Goal: Information Seeking & Learning: Find specific fact

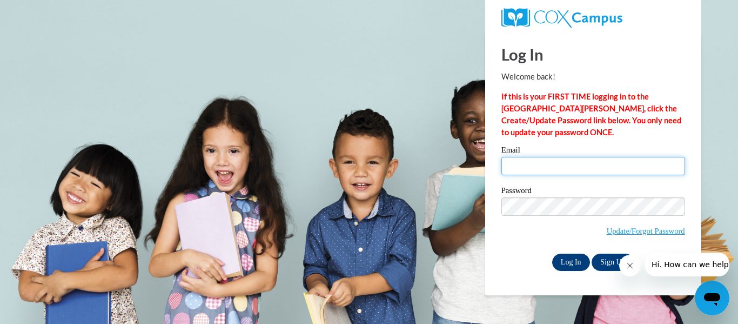
type input "[EMAIL_ADDRESS][DOMAIN_NAME]"
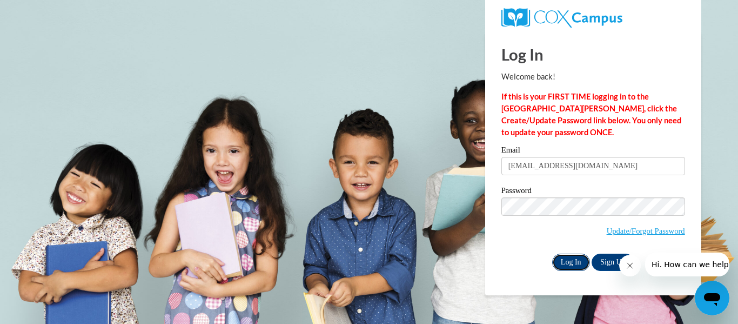
click at [571, 260] on input "Log In" at bounding box center [571, 261] width 38 height 17
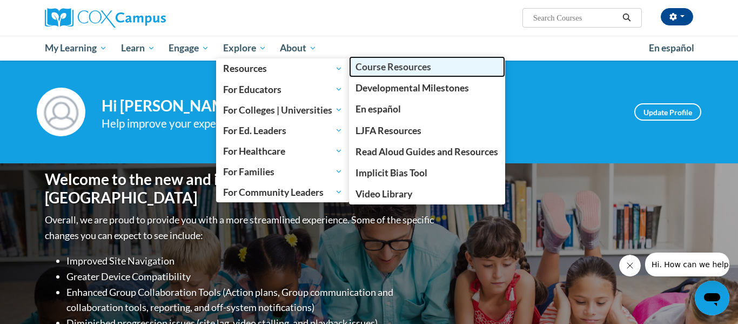
click at [374, 68] on span "Course Resources" at bounding box center [394, 66] width 76 height 11
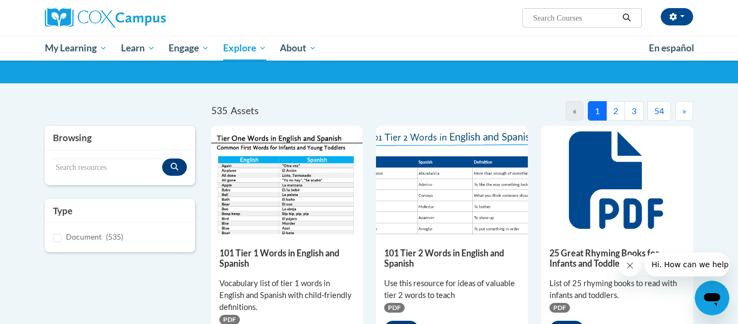
scroll to position [65, 0]
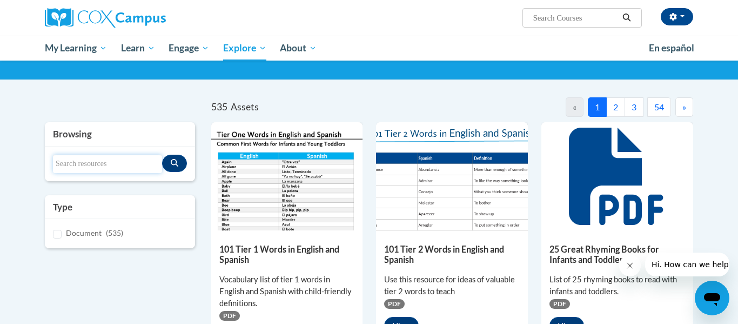
click at [98, 163] on input "Search resources" at bounding box center [107, 164] width 109 height 18
type input "a"
click at [174, 165] on icon "Search resources" at bounding box center [175, 163] width 8 height 8
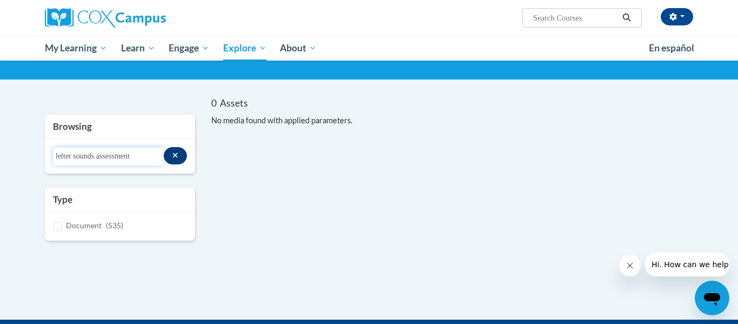
click at [127, 160] on input "letter sounds assessment" at bounding box center [108, 156] width 111 height 18
type input "assessment"
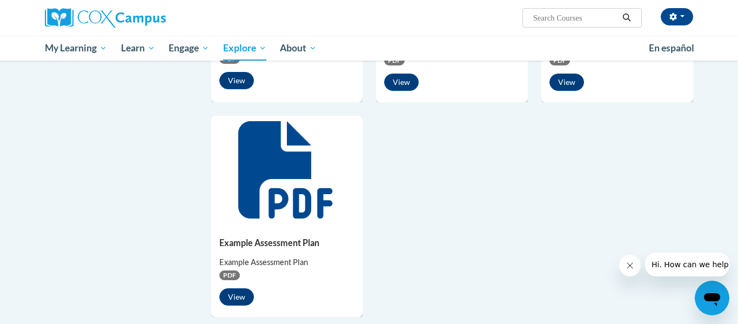
scroll to position [822, 0]
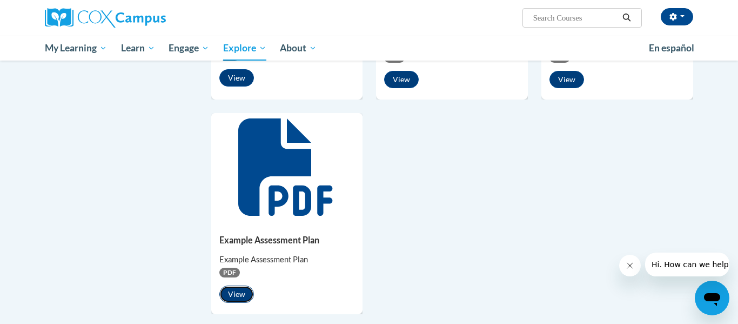
click at [240, 296] on button "View" at bounding box center [236, 293] width 35 height 17
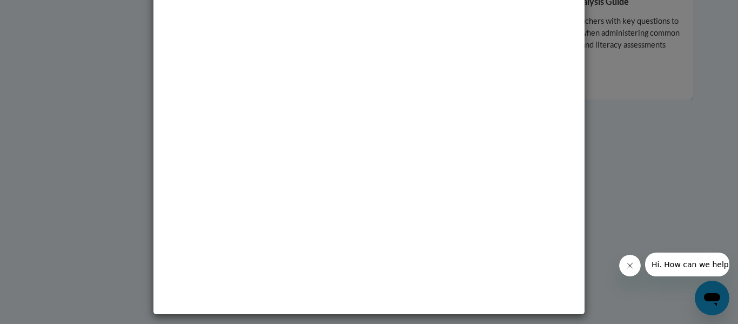
scroll to position [0, 0]
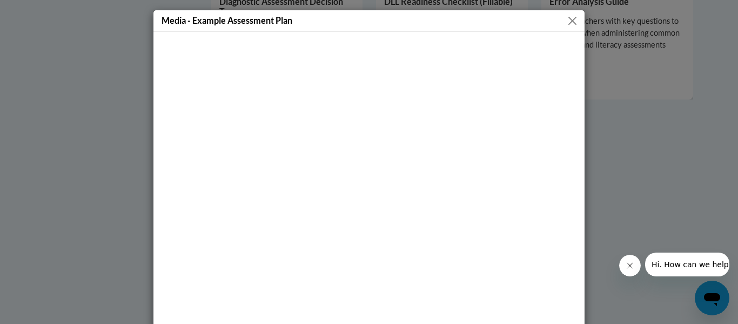
click at [569, 21] on button "Close" at bounding box center [573, 21] width 14 height 14
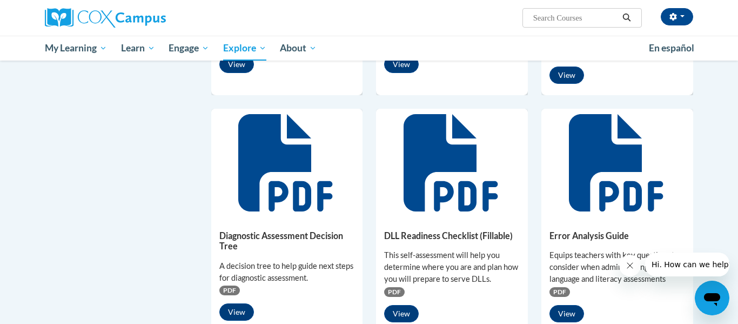
scroll to position [587, 0]
